Goal: Information Seeking & Learning: Learn about a topic

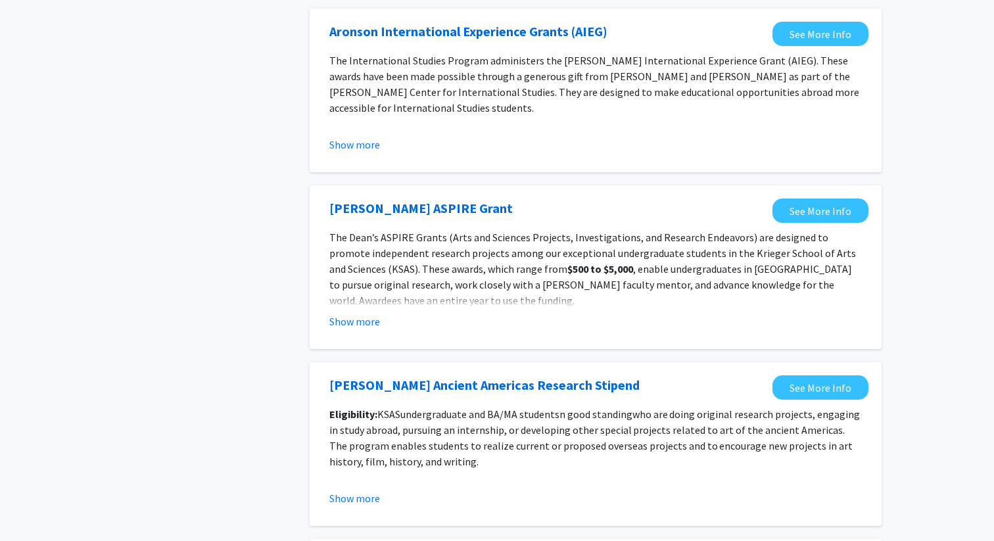
scroll to position [1434, 0]
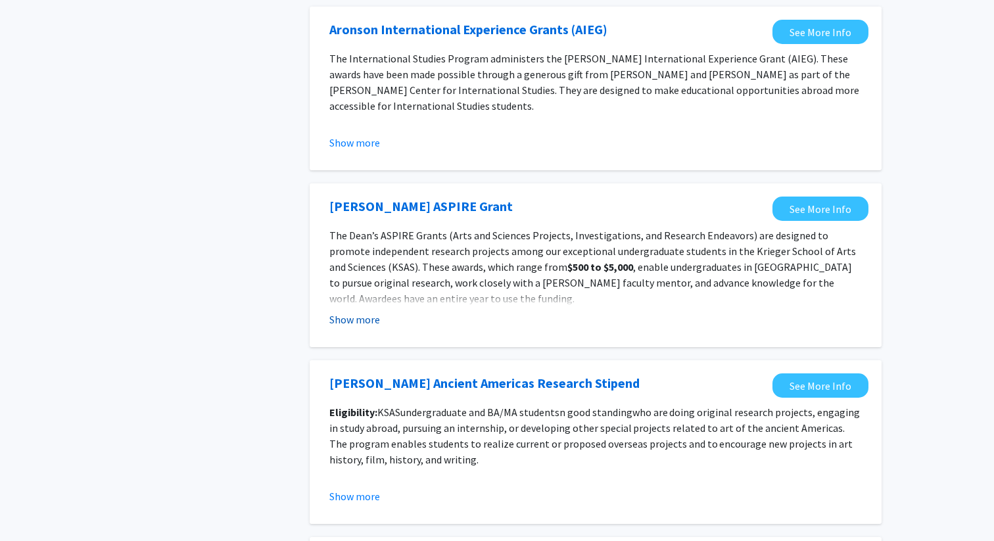
click at [369, 312] on button "Show more" at bounding box center [355, 320] width 51 height 16
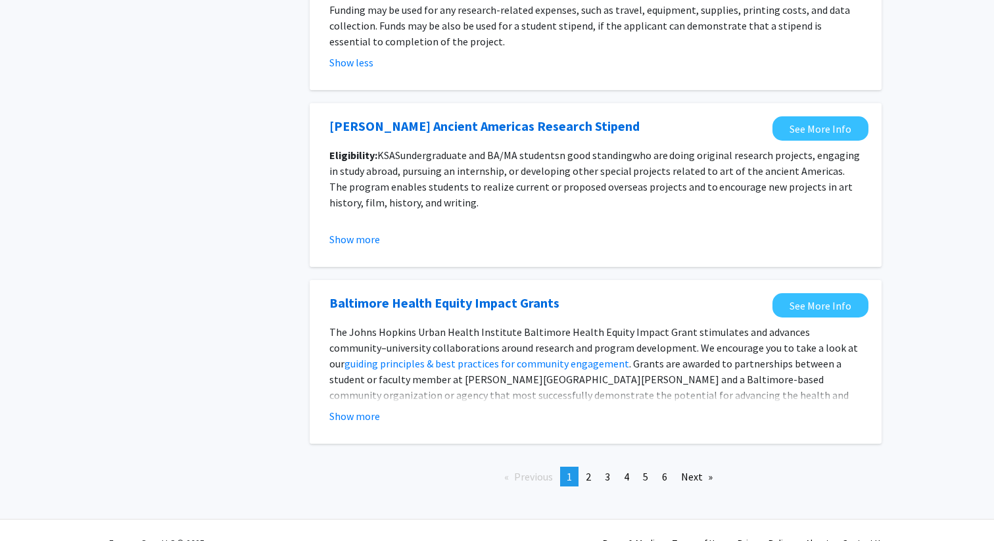
scroll to position [1811, 0]
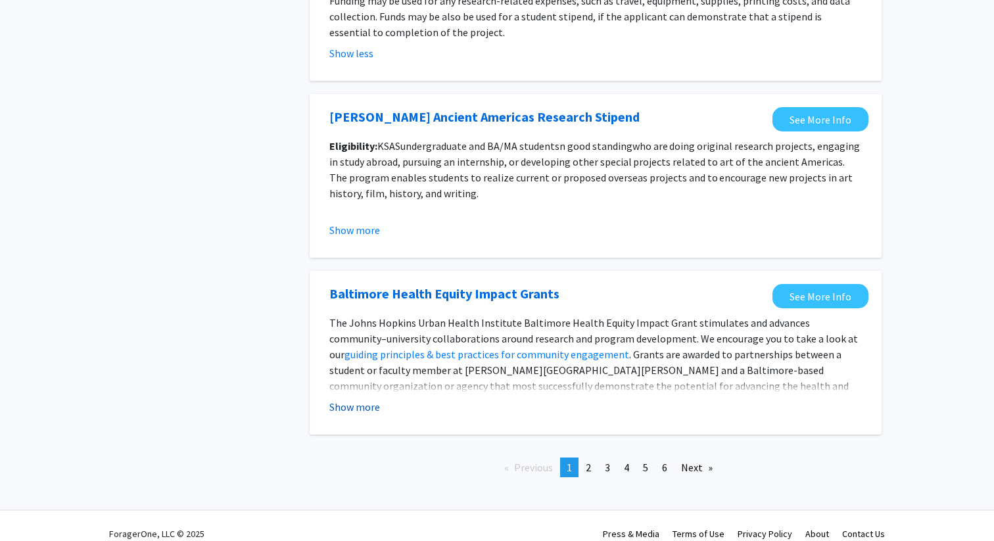
click at [378, 399] on button "Show more" at bounding box center [355, 407] width 51 height 16
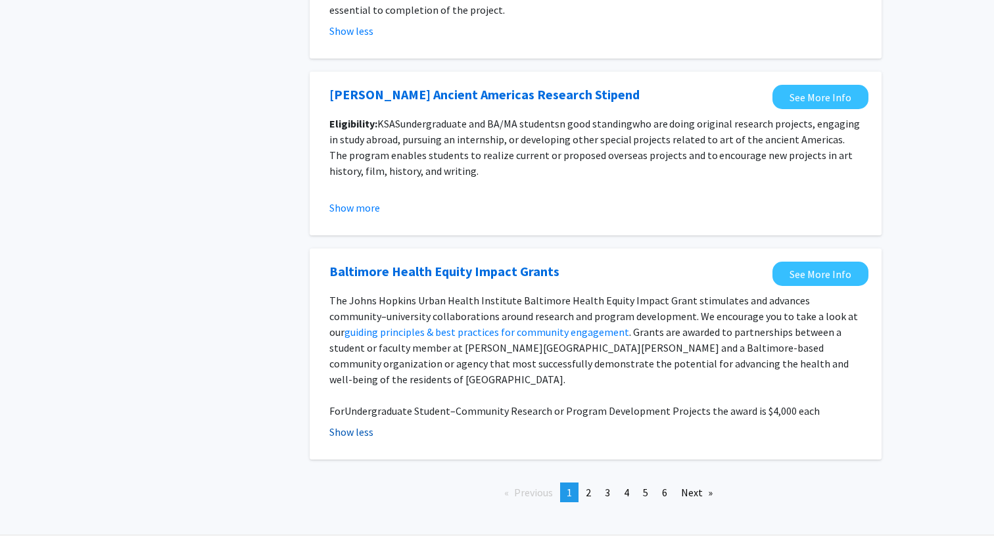
scroll to position [1843, 0]
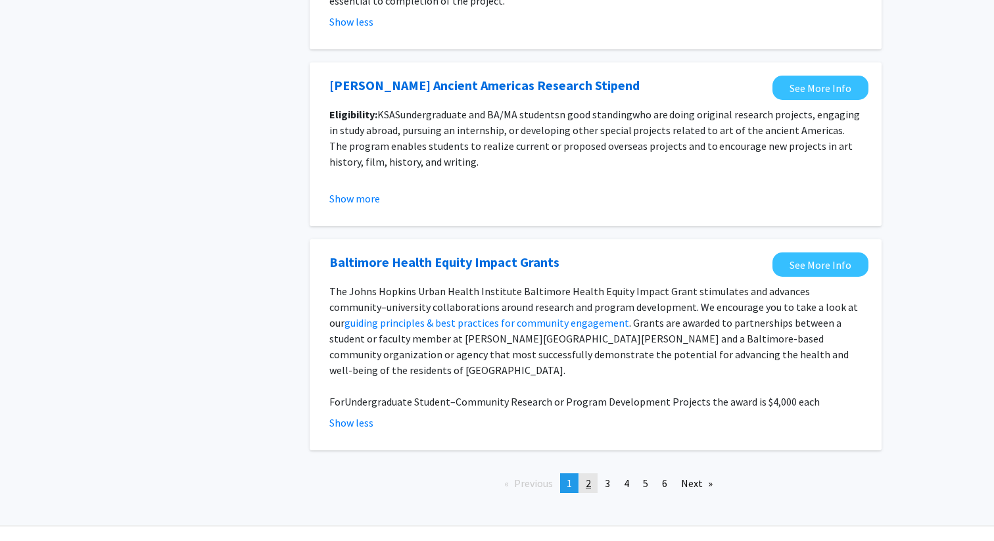
click at [585, 474] on link "page 2" at bounding box center [588, 484] width 18 height 20
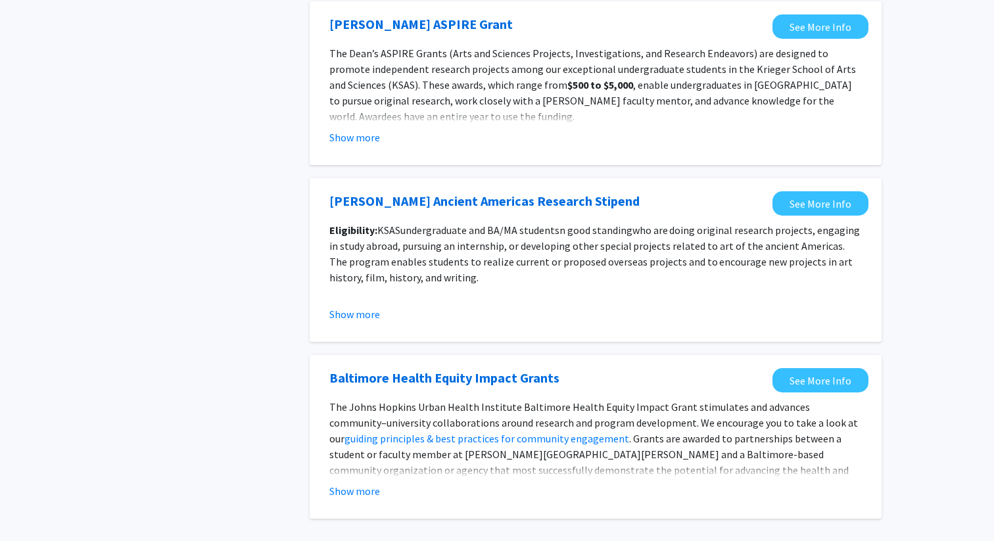
scroll to position [1433, 0]
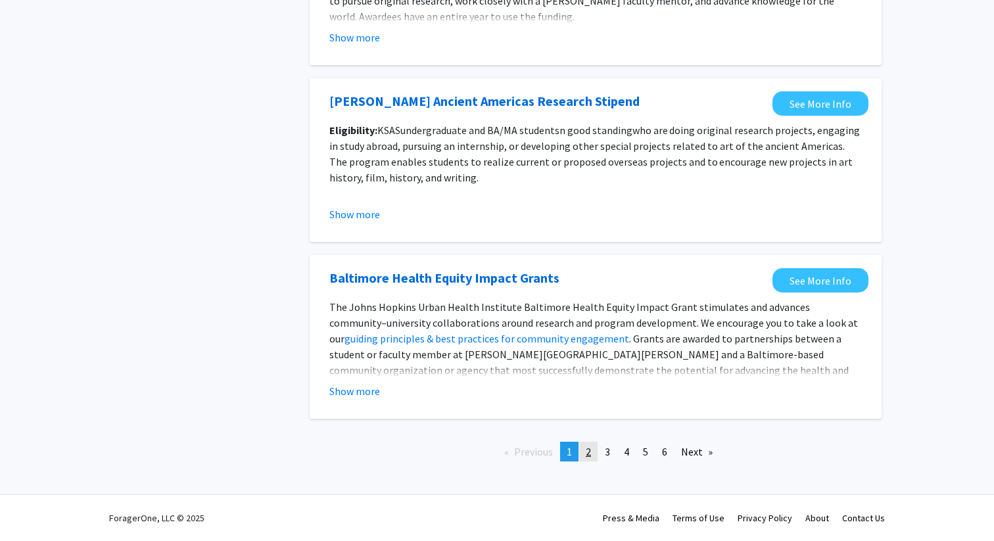
click at [597, 455] on link "page 2" at bounding box center [588, 452] width 18 height 20
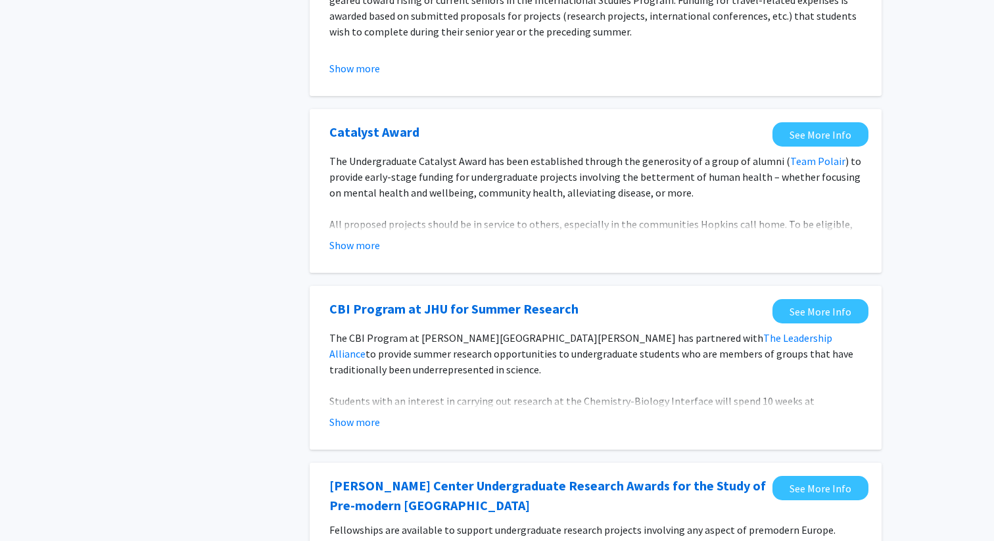
scroll to position [559, 0]
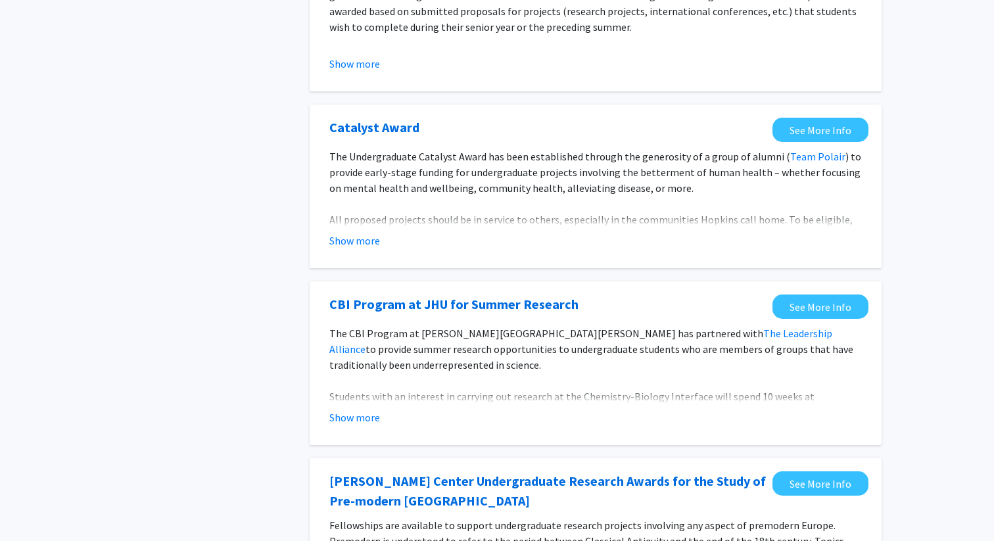
click at [386, 433] on div "CBI Program at JHU for Summer Research See More Info The CBI Program at Johns H…" at bounding box center [596, 364] width 572 height 164
click at [364, 416] on button "Show more" at bounding box center [355, 418] width 51 height 16
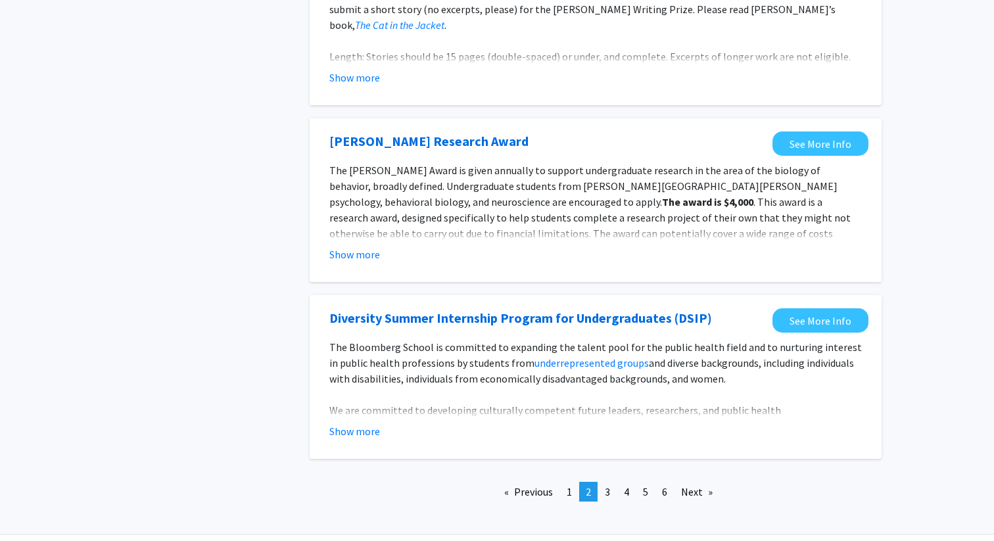
scroll to position [1565, 0]
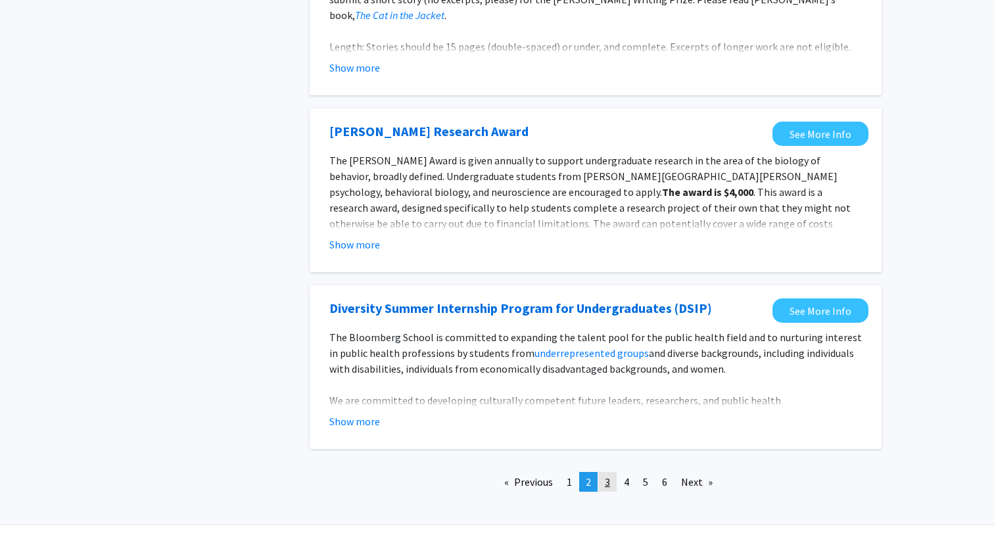
click at [603, 472] on link "page 3" at bounding box center [608, 482] width 18 height 20
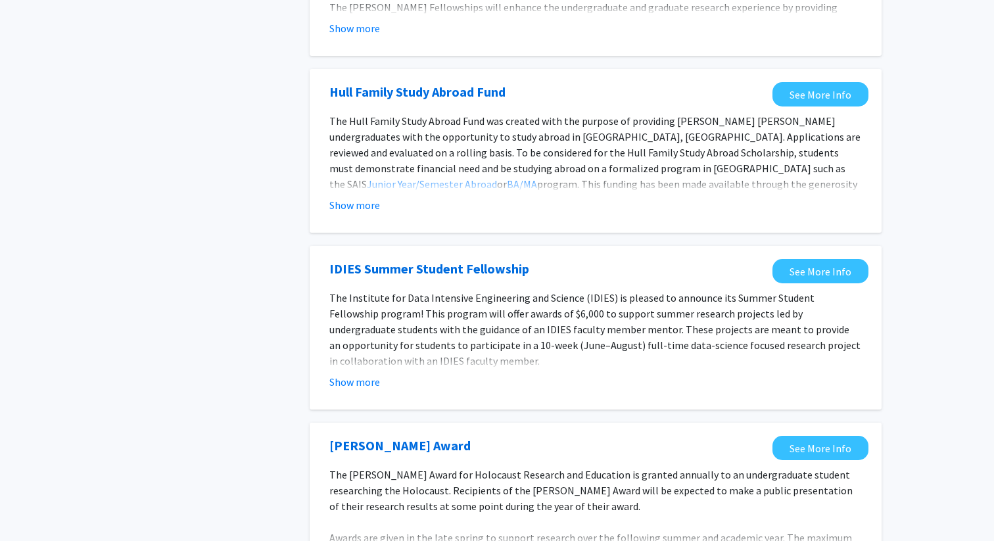
scroll to position [944, 0]
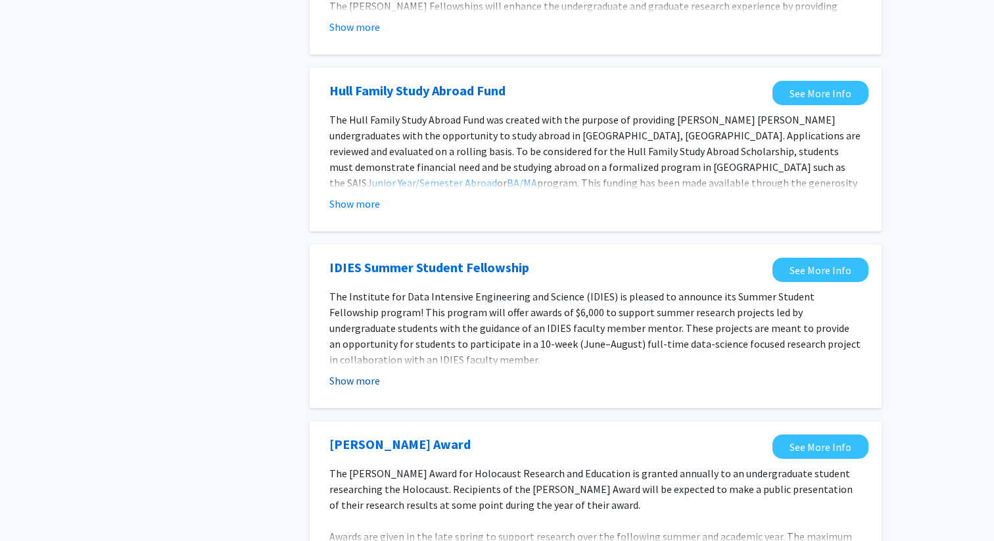
click at [360, 373] on button "Show more" at bounding box center [355, 381] width 51 height 16
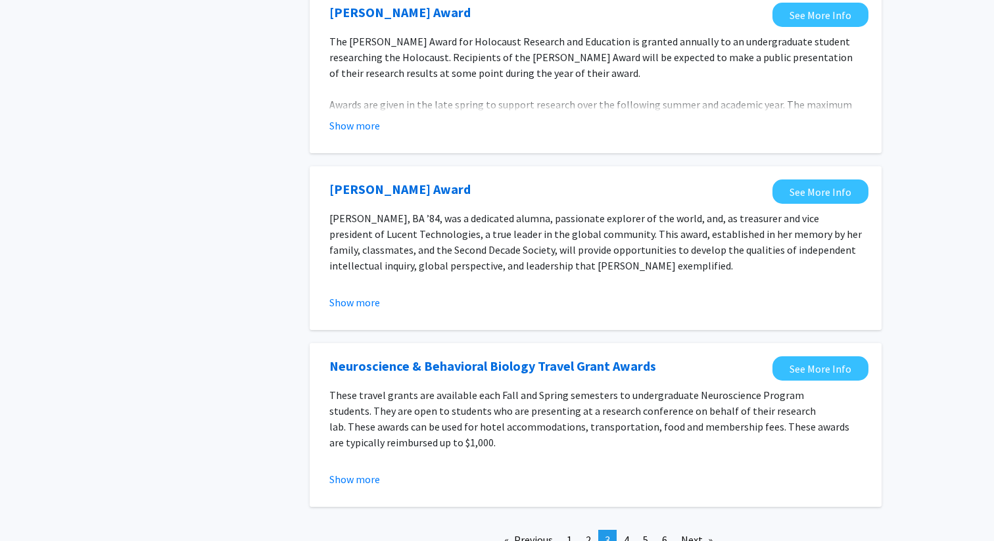
scroll to position [1778, 0]
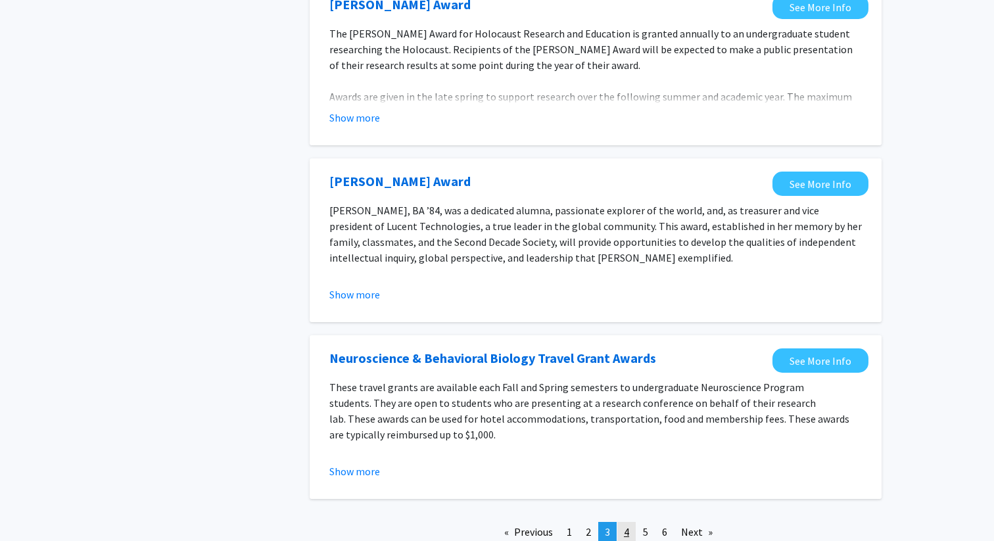
click at [624, 525] on link "page 4" at bounding box center [627, 532] width 18 height 20
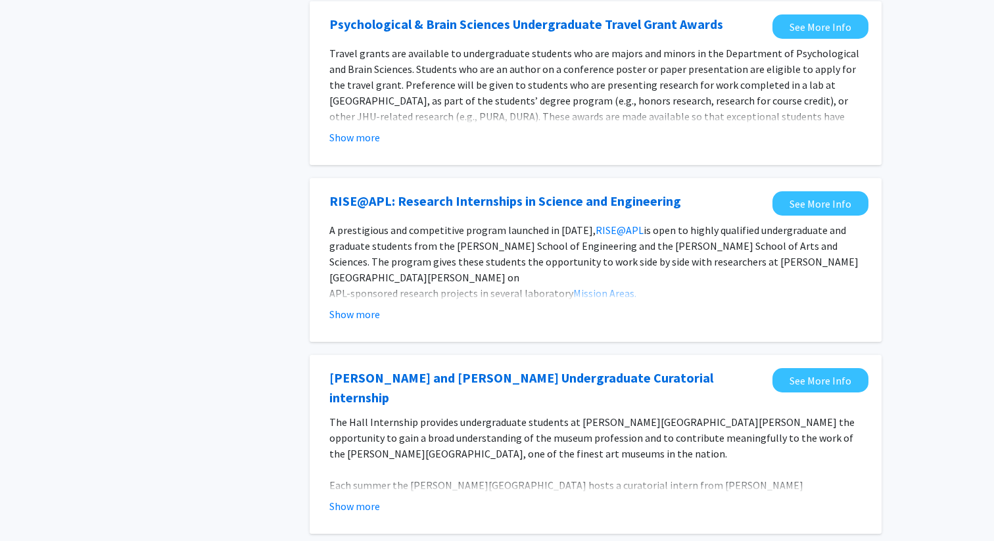
scroll to position [315, 0]
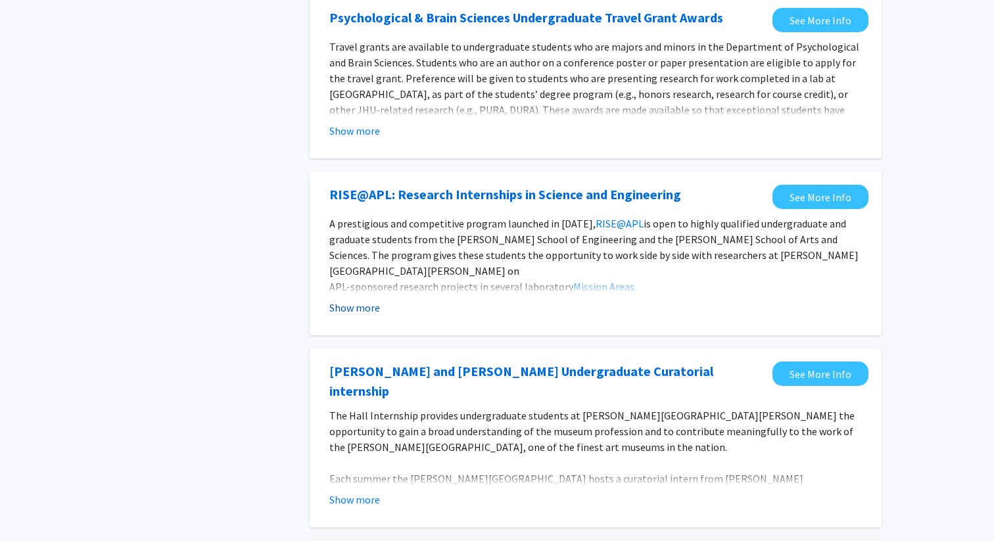
click at [366, 310] on button "Show more" at bounding box center [355, 308] width 51 height 16
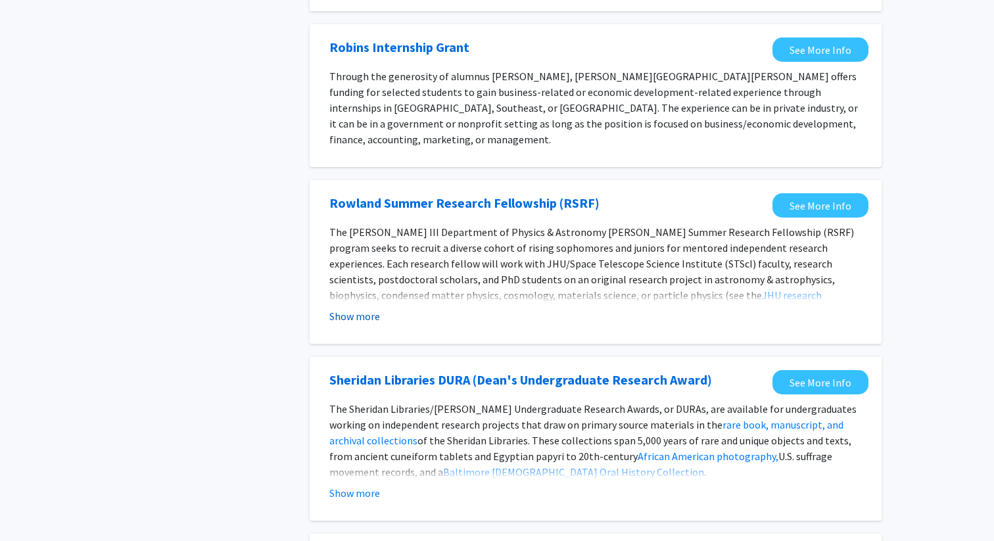
scroll to position [962, 0]
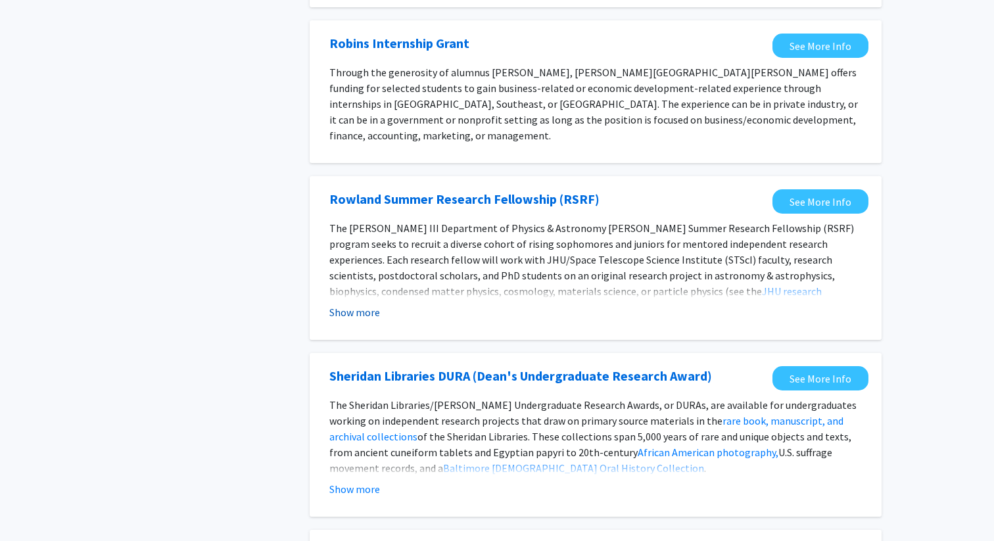
click at [363, 305] on button "Show more" at bounding box center [355, 313] width 51 height 16
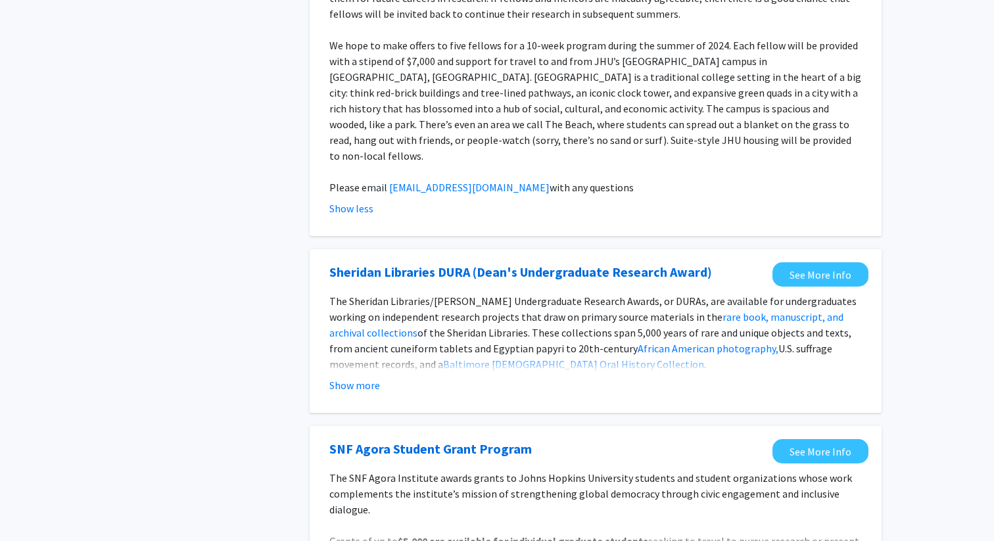
scroll to position [1367, 0]
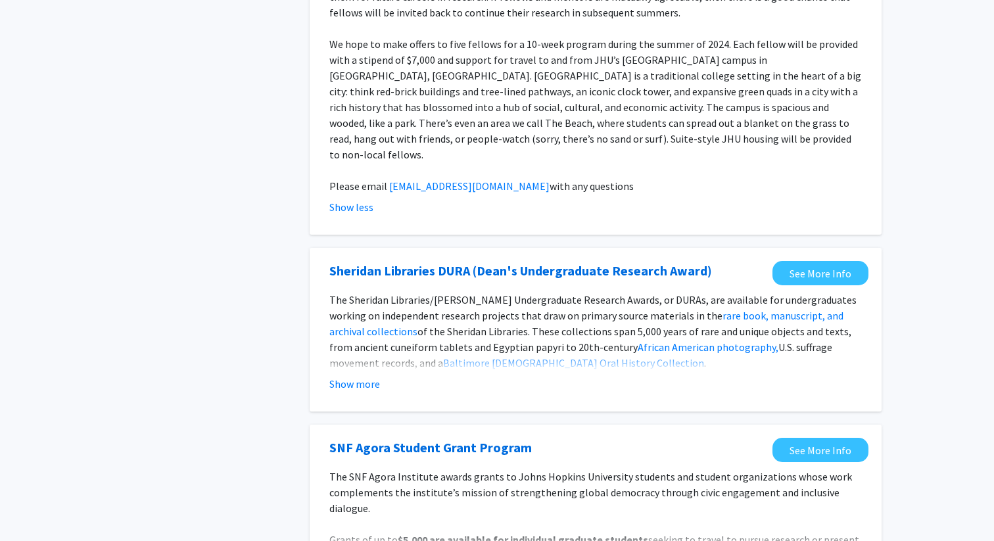
click at [360, 345] on fg-opportunity "Sheridan Libraries DURA (Dean's Undergraduate Research Award) See More Info The…" at bounding box center [596, 329] width 546 height 137
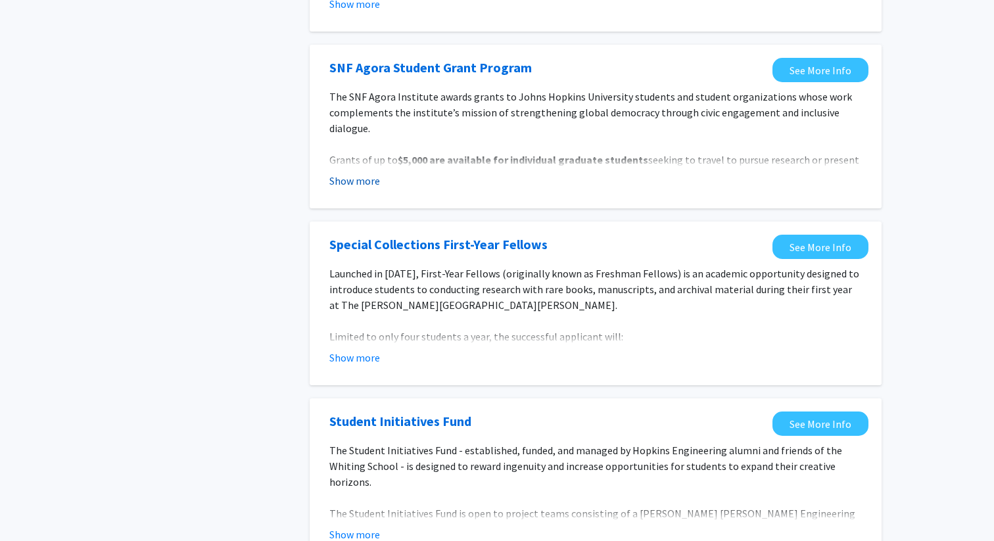
scroll to position [1752, 0]
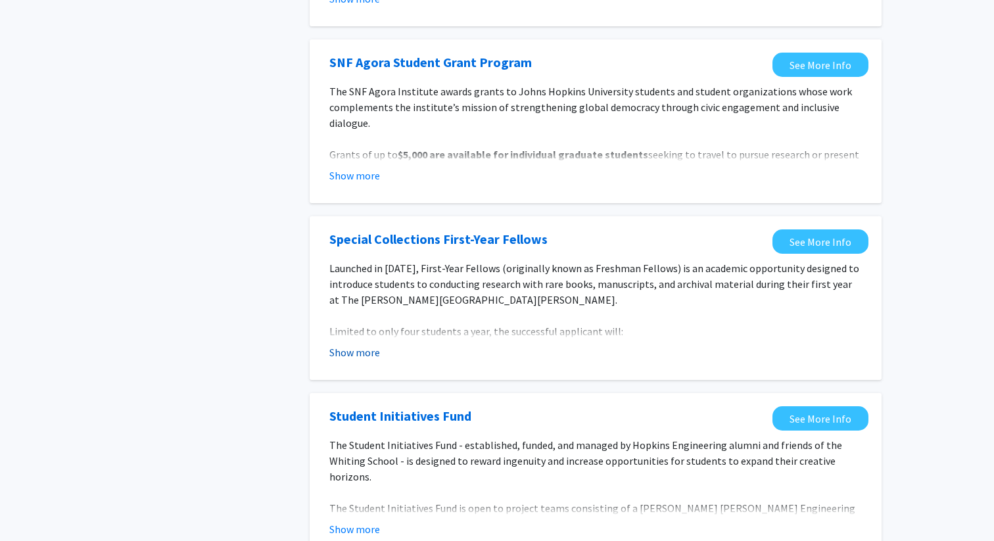
click at [355, 345] on button "Show more" at bounding box center [355, 353] width 51 height 16
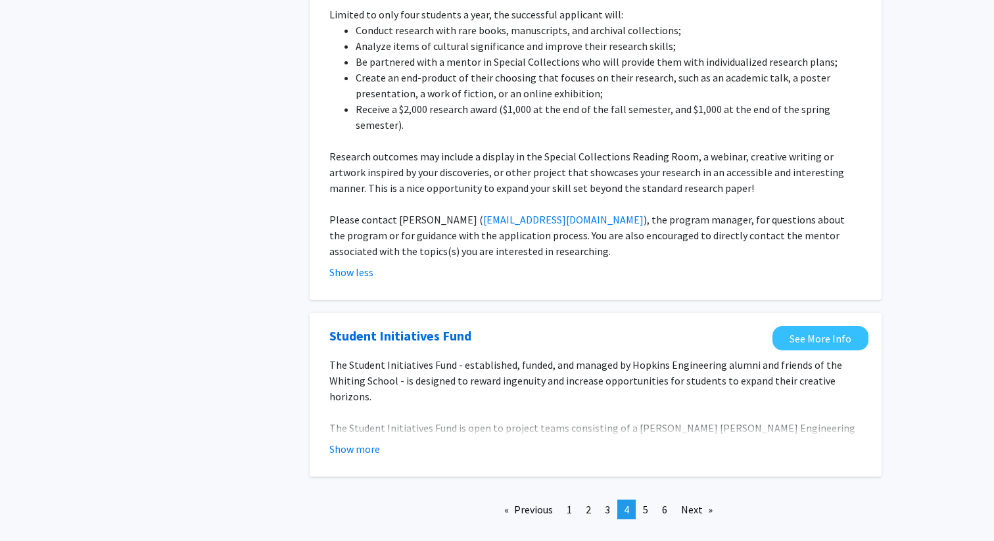
scroll to position [2080, 0]
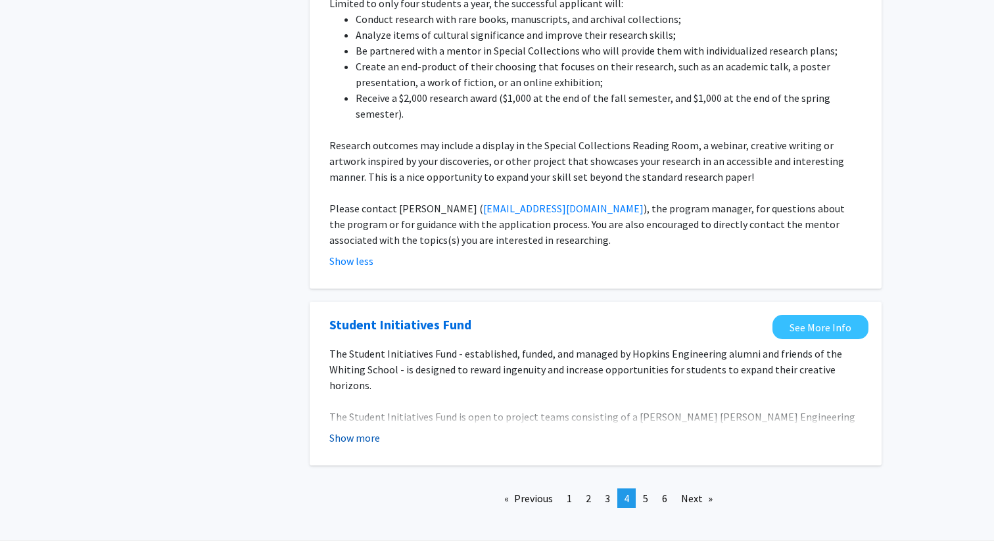
click at [367, 430] on button "Show more" at bounding box center [355, 438] width 51 height 16
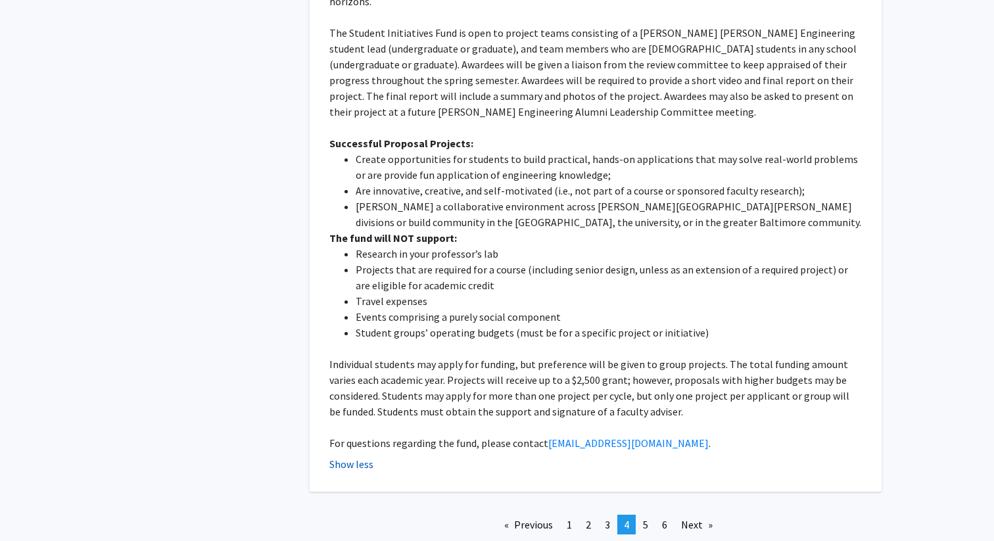
scroll to position [2466, 0]
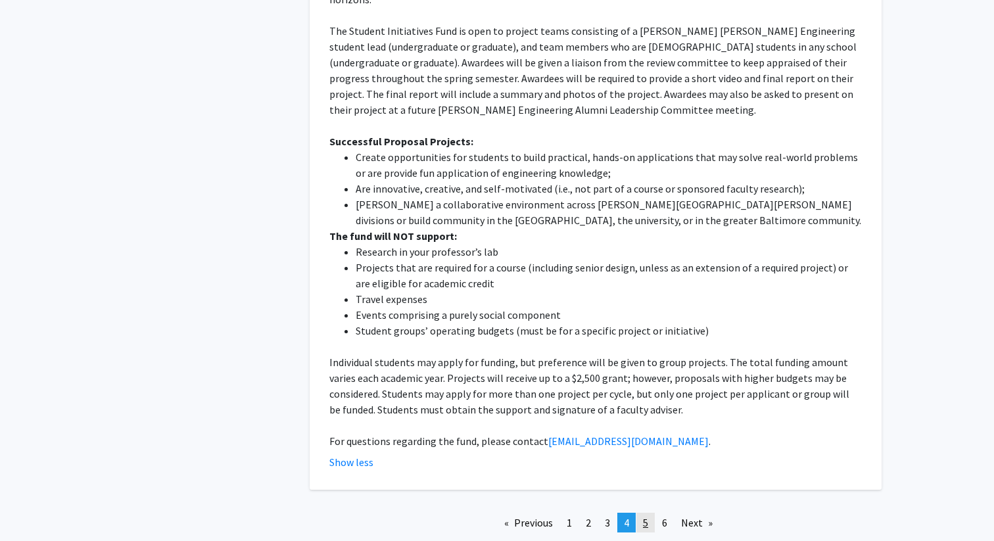
click at [649, 513] on link "page 5" at bounding box center [646, 523] width 18 height 20
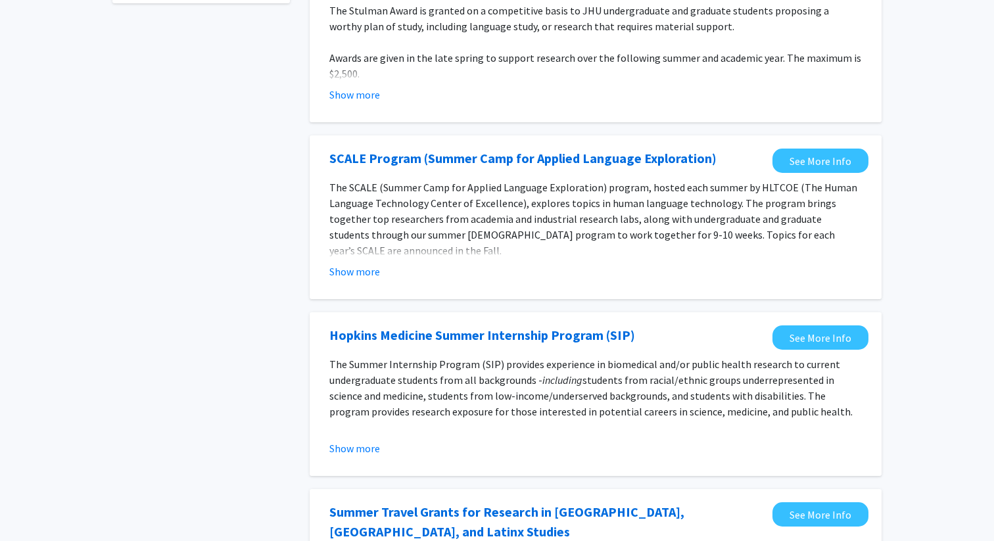
scroll to position [176, 0]
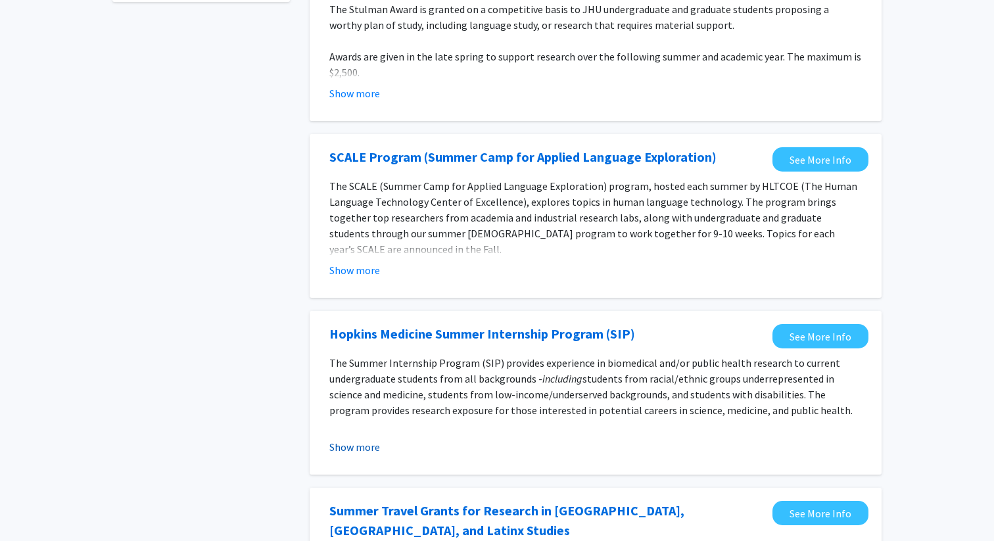
click at [358, 441] on button "Show more" at bounding box center [355, 447] width 51 height 16
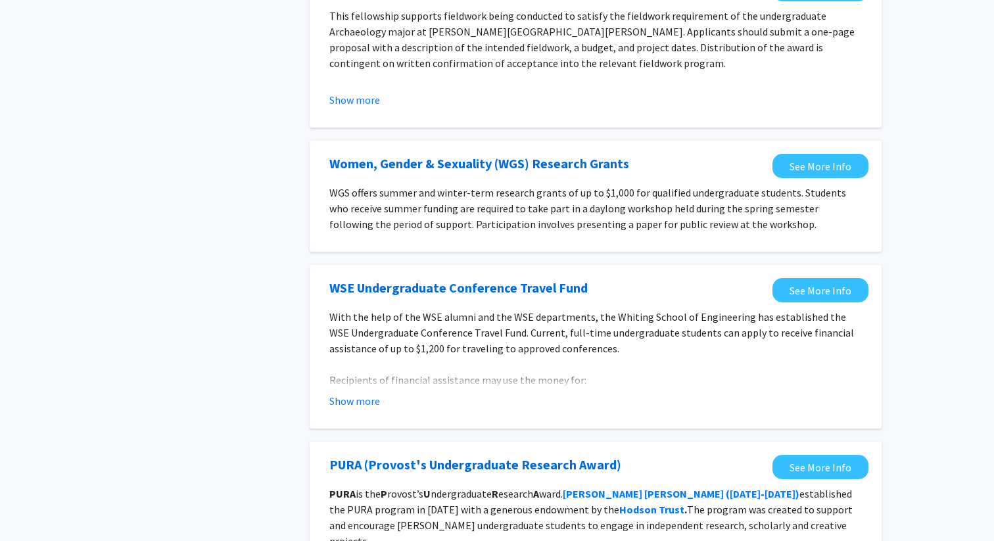
scroll to position [963, 0]
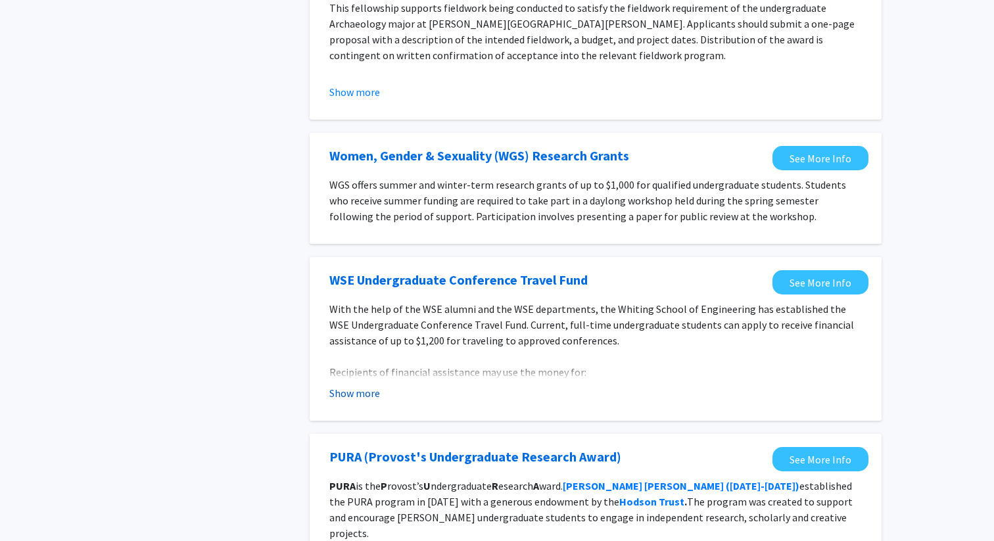
click at [358, 389] on button "Show more" at bounding box center [355, 393] width 51 height 16
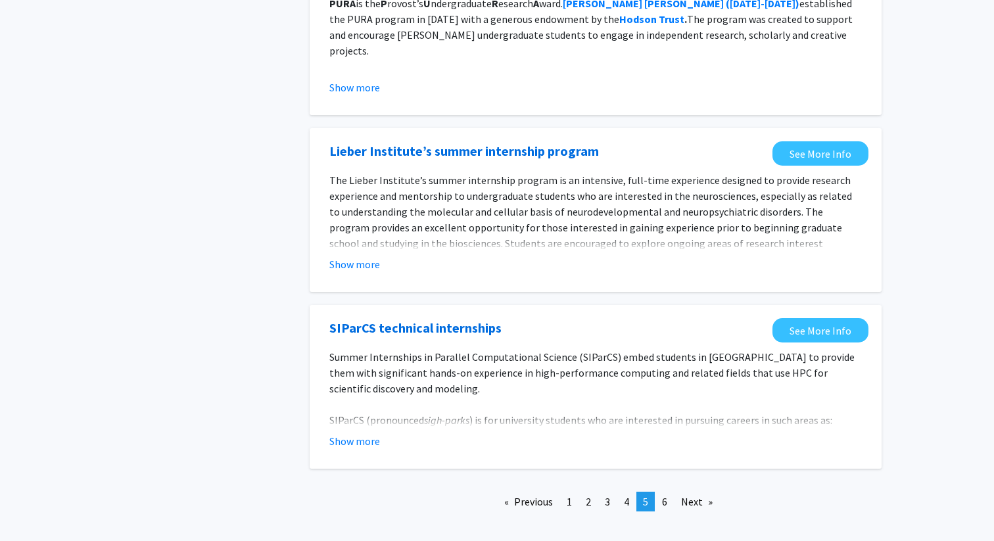
scroll to position [1644, 0]
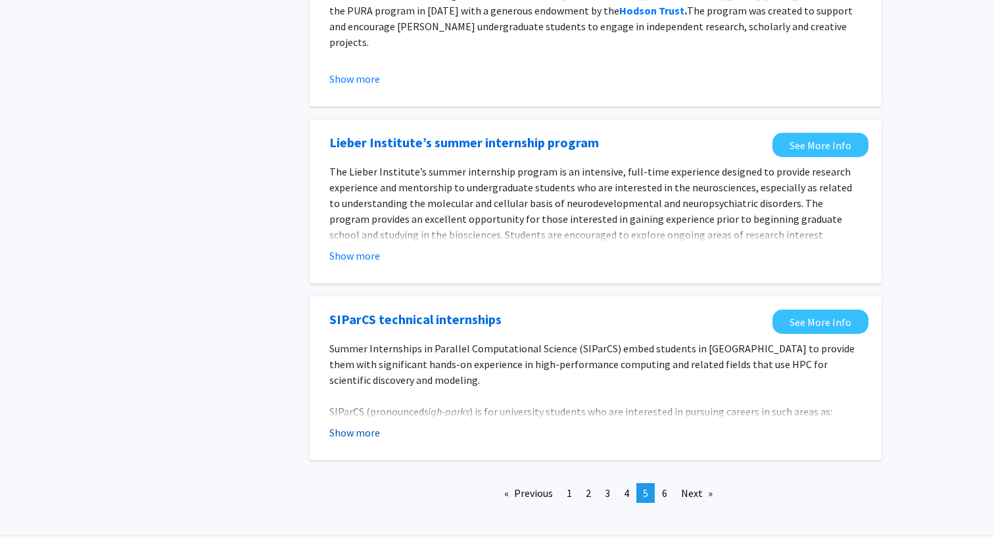
click at [356, 425] on button "Show more" at bounding box center [355, 433] width 51 height 16
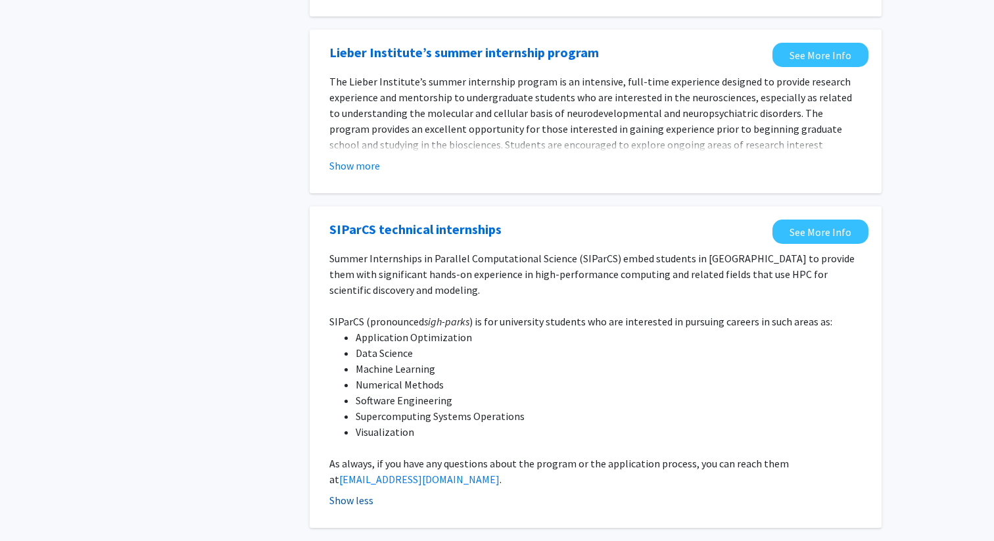
scroll to position [1745, 0]
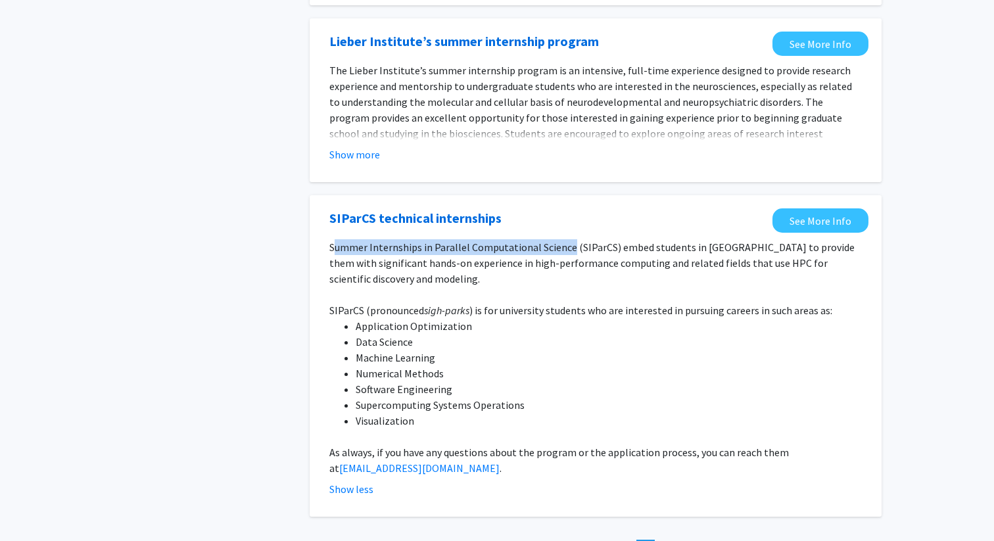
drag, startPoint x: 333, startPoint y: 232, endPoint x: 566, endPoint y: 225, distance: 232.9
click at [566, 239] on p "Summer Internships in Parallel Computational Science (SIParCS) embed students i…" at bounding box center [596, 262] width 533 height 47
drag, startPoint x: 569, startPoint y: 235, endPoint x: 310, endPoint y: 222, distance: 258.8
click at [310, 222] on div "SIParCS technical internships See More Info Summer Internships in Parallel Comp…" at bounding box center [596, 356] width 572 height 322
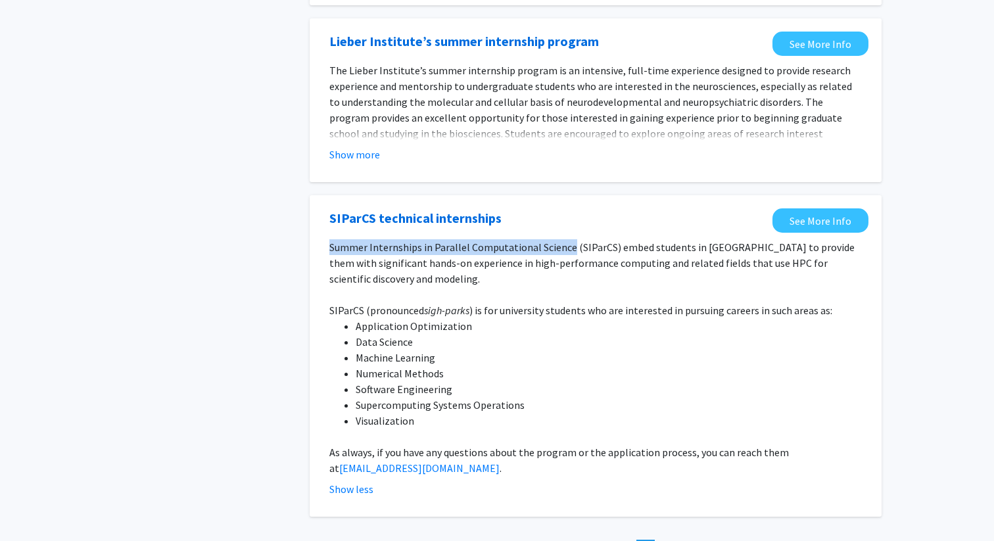
copy p "Summer Internships in Parallel Computational Science"
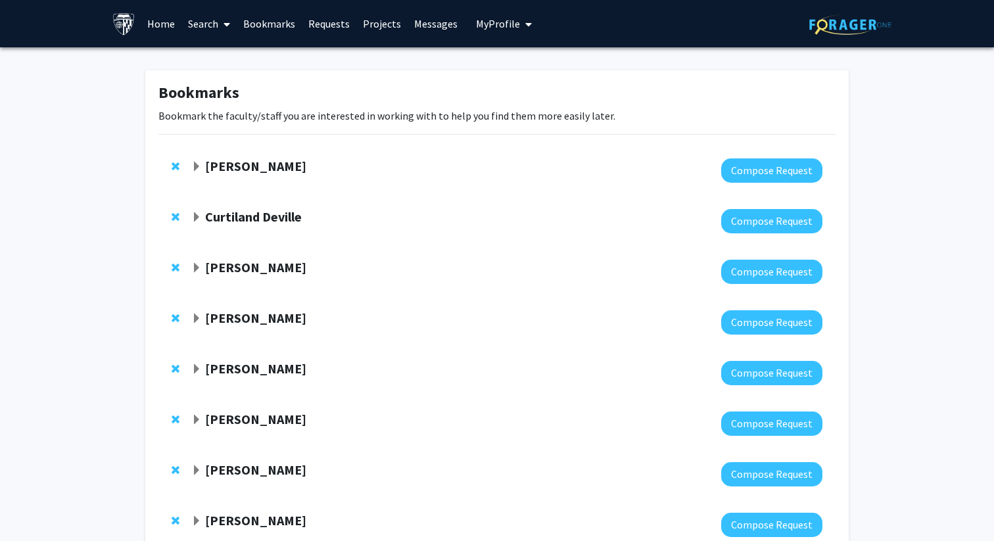
click at [189, 24] on link "Search" at bounding box center [209, 24] width 55 height 46
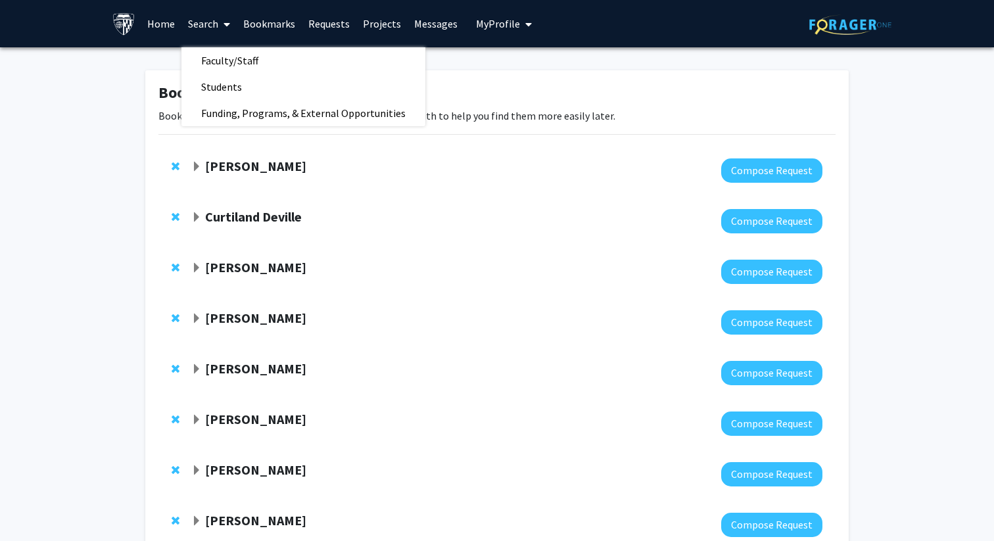
click at [125, 26] on img at bounding box center [123, 23] width 23 height 23
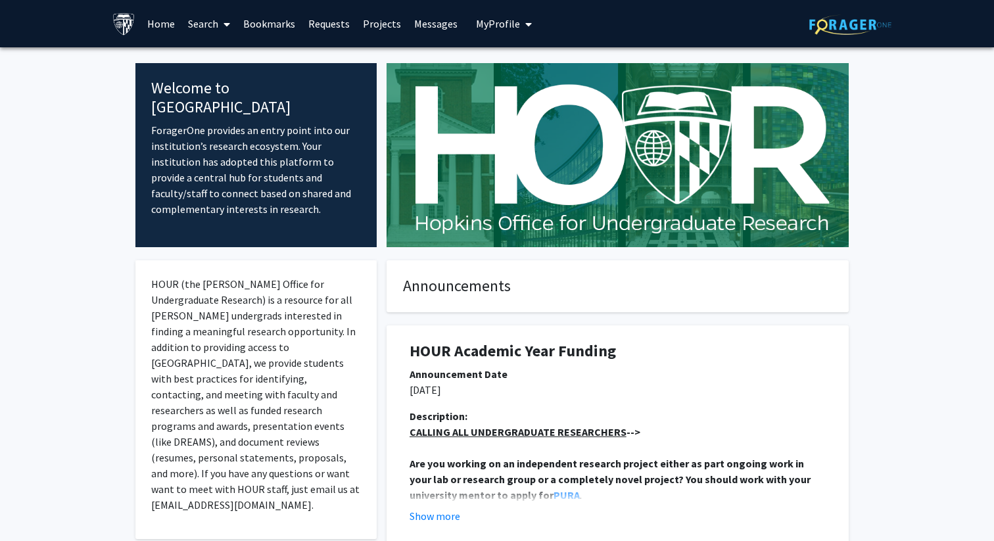
click at [222, 34] on span at bounding box center [224, 24] width 12 height 46
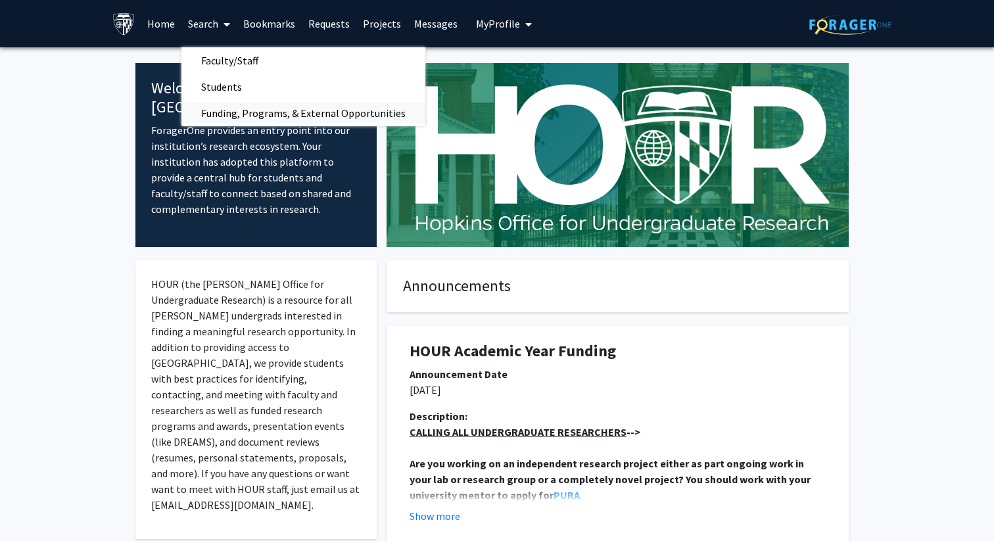
click at [246, 110] on span "Funding, Programs, & External Opportunities" at bounding box center [304, 113] width 244 height 26
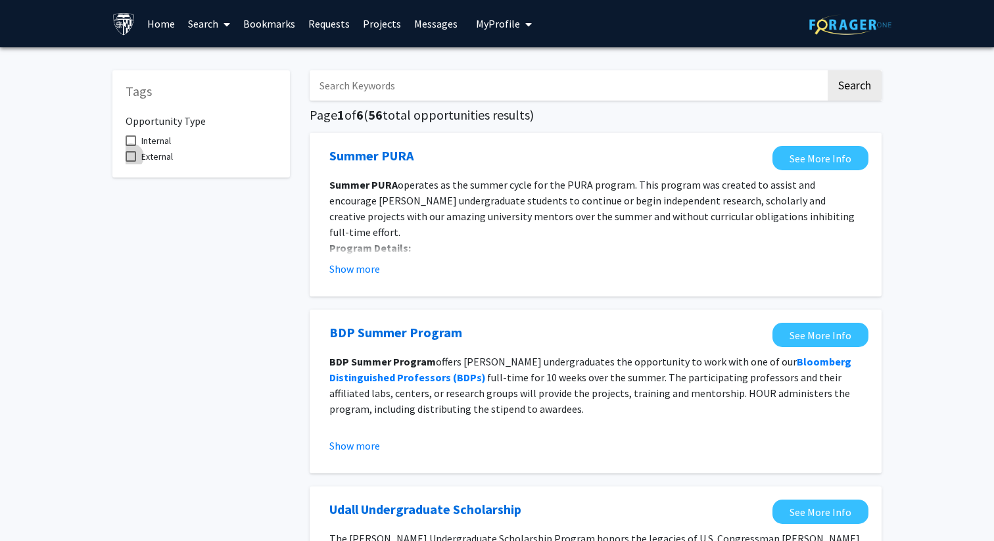
click at [130, 154] on span at bounding box center [131, 156] width 11 height 11
click at [130, 162] on input "External" at bounding box center [130, 162] width 1 height 1
checkbox input "true"
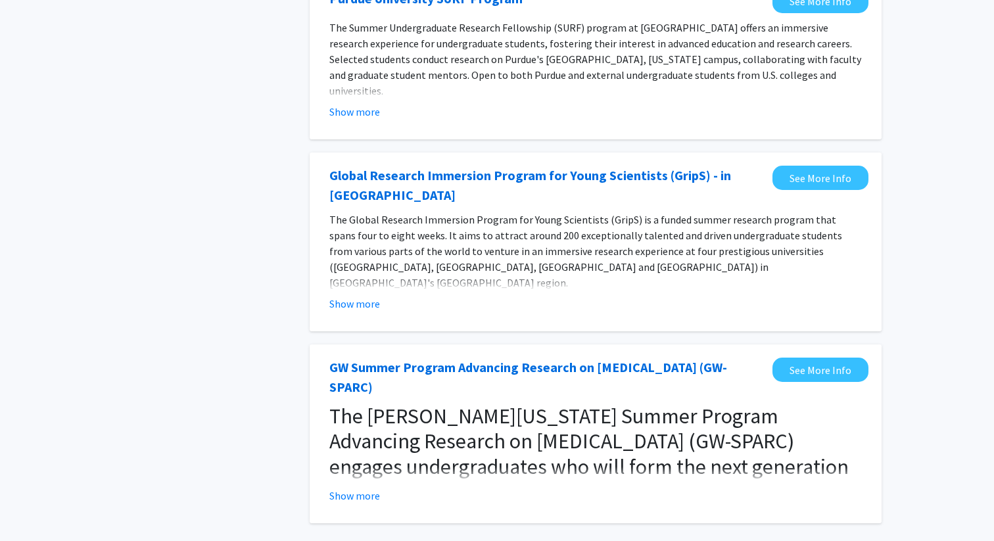
scroll to position [954, 0]
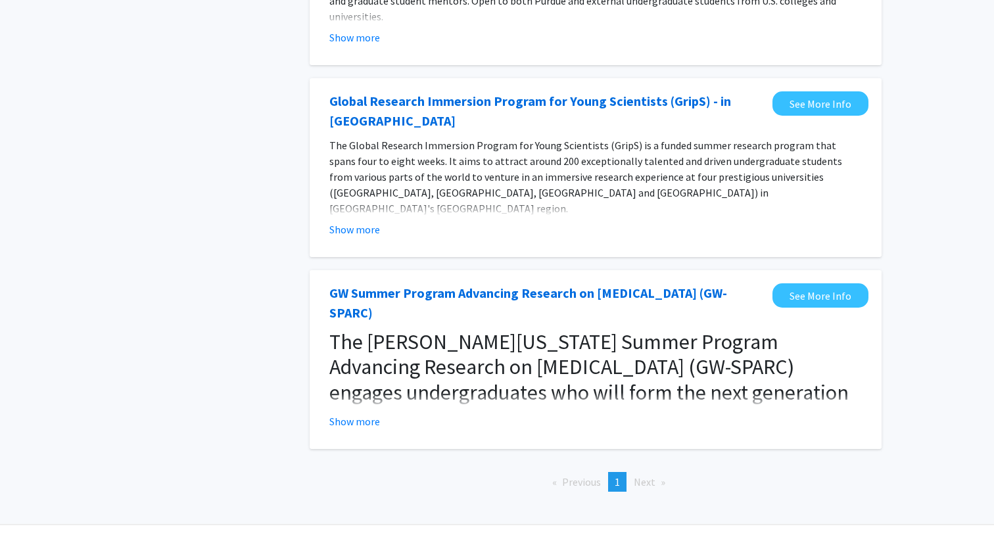
click at [529, 346] on span "The [PERSON_NAME][US_STATE] Summer Program Advancing Research on [MEDICAL_DATA]…" at bounding box center [590, 393] width 520 height 128
click at [347, 414] on button "Show more" at bounding box center [355, 422] width 51 height 16
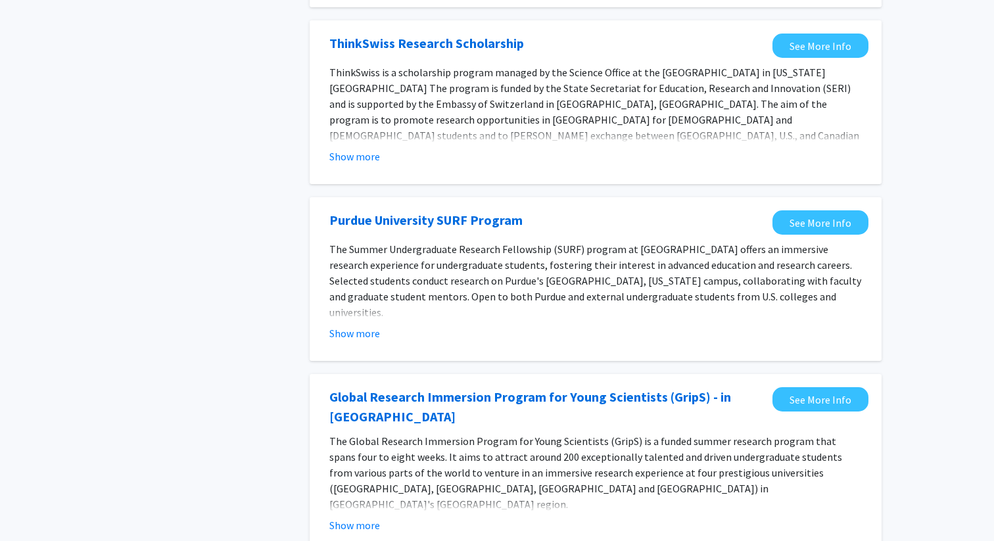
scroll to position [661, 0]
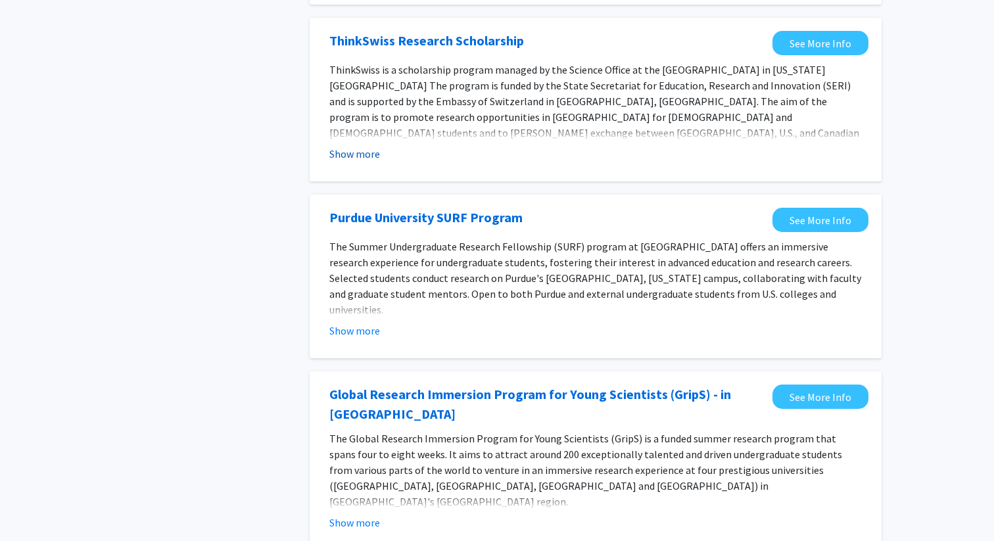
click at [343, 149] on button "Show more" at bounding box center [355, 154] width 51 height 16
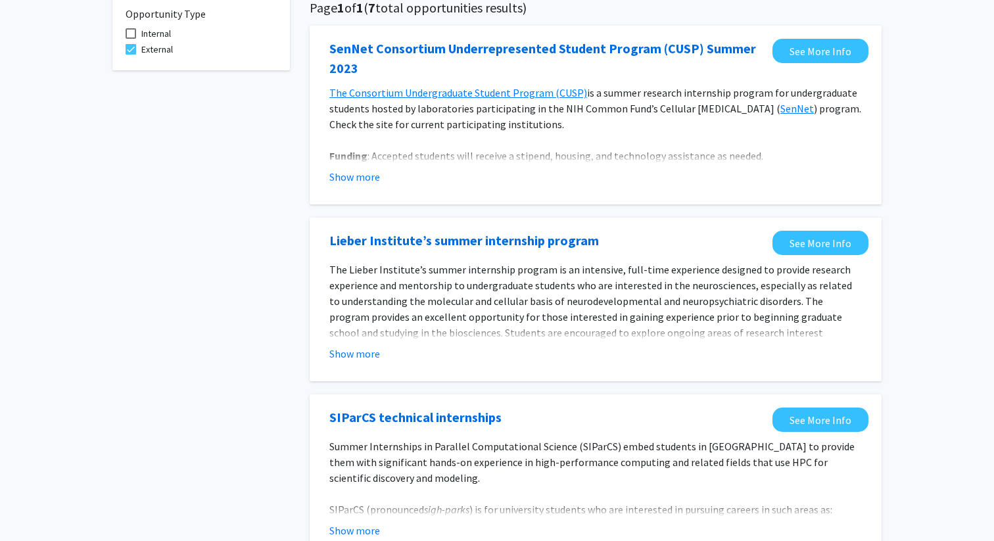
scroll to position [0, 0]
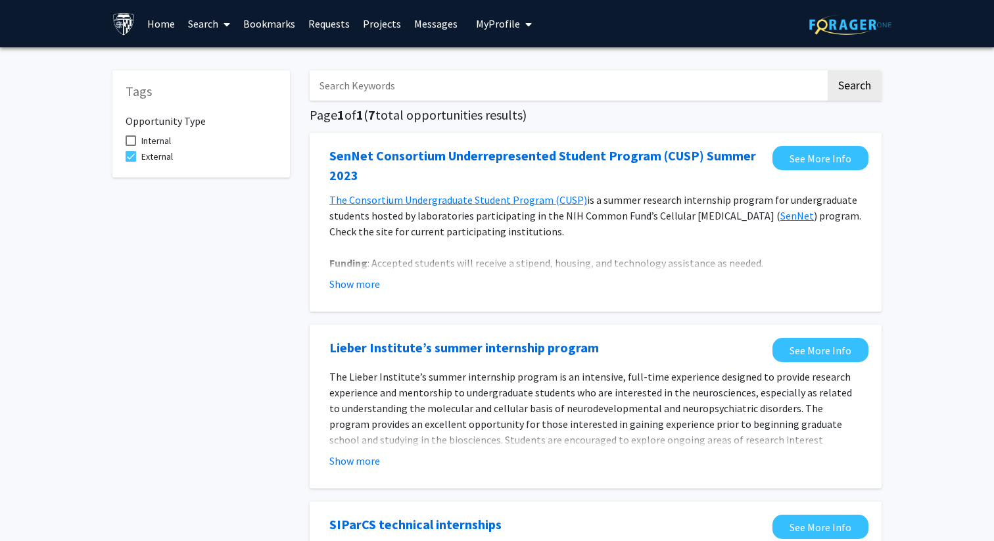
click at [196, 26] on link "Search" at bounding box center [209, 24] width 55 height 46
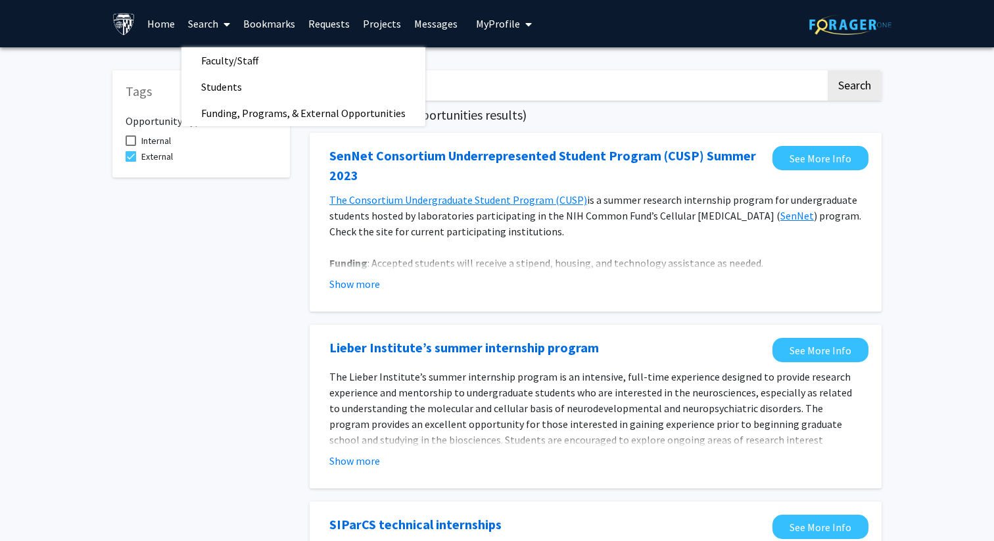
click at [166, 32] on link "Home" at bounding box center [161, 24] width 41 height 46
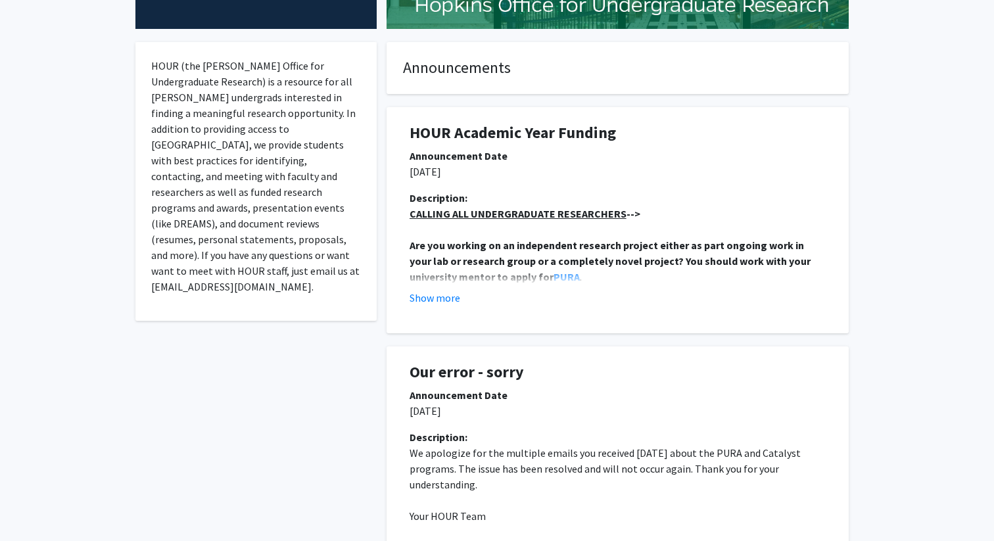
scroll to position [247, 0]
